Goal: Browse casually

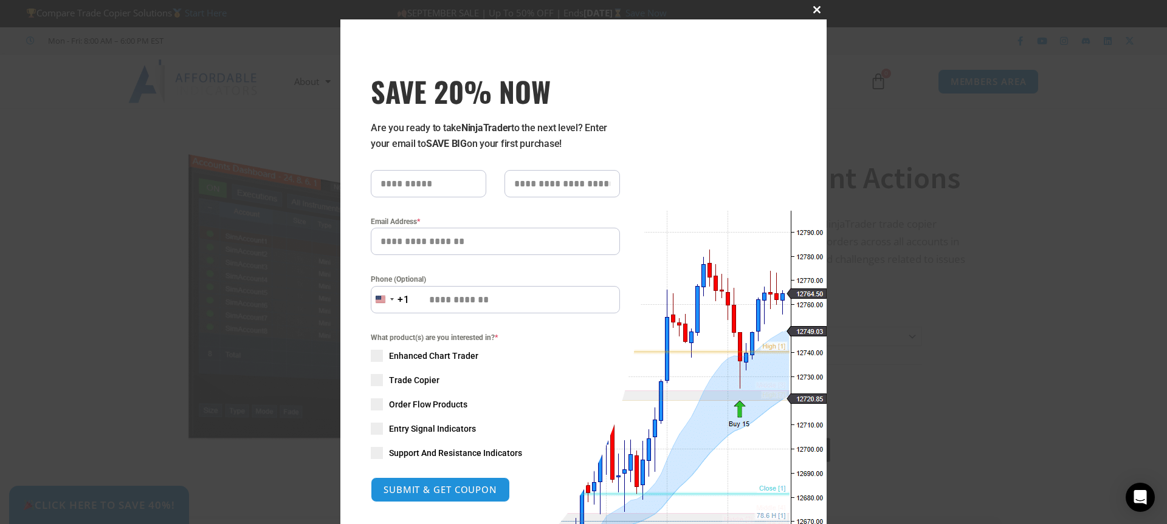
click at [812, 8] on span "SAVE 20% NOW popup" at bounding box center [816, 9] width 19 height 7
